Goal: Transaction & Acquisition: Subscribe to service/newsletter

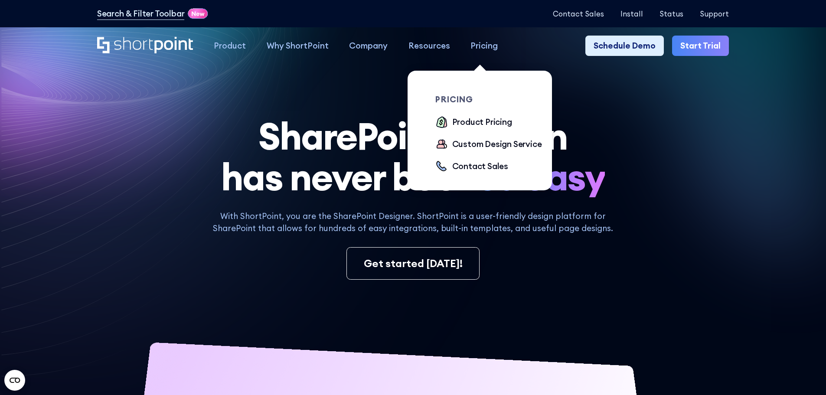
click at [478, 43] on div "Pricing" at bounding box center [484, 45] width 27 height 13
click at [486, 122] on div "Product Pricing" at bounding box center [482, 122] width 60 height 13
